Goal: Book appointment/travel/reservation

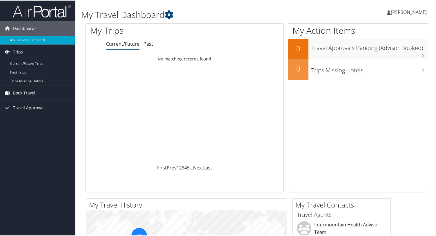
click at [24, 92] on span "Book Travel" at bounding box center [24, 92] width 22 height 15
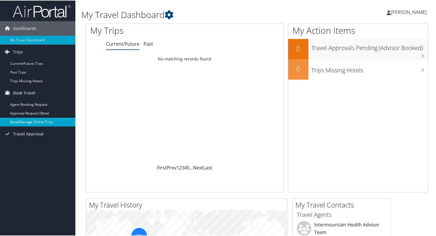
click at [30, 119] on link "Book/Manage Online Trips" at bounding box center [37, 121] width 75 height 9
